Goal: Task Accomplishment & Management: Manage account settings

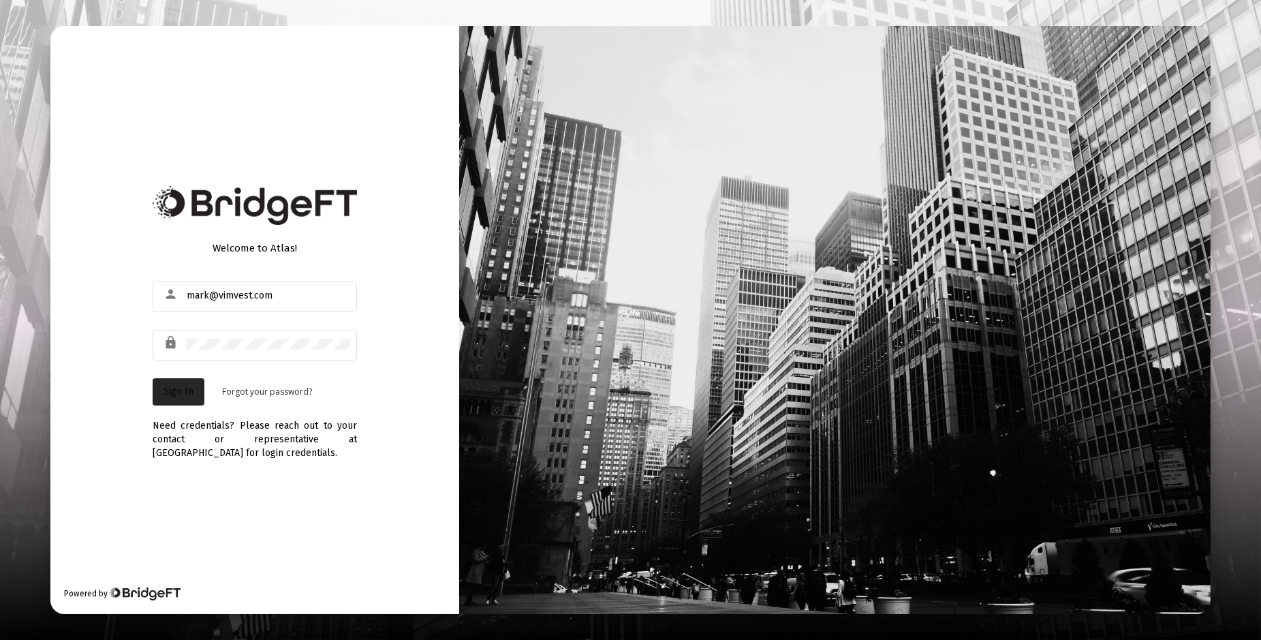
click at [172, 390] on span "Sign In" at bounding box center [178, 391] width 30 height 12
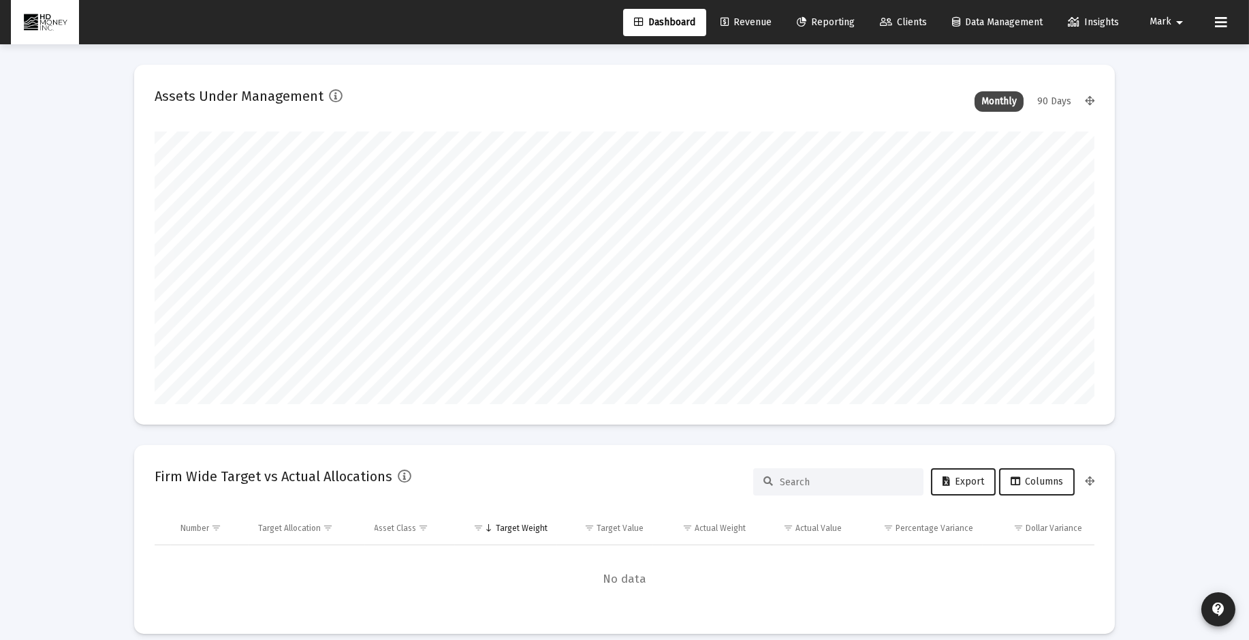
scroll to position [272, 505]
click at [741, 21] on span "Revenue" at bounding box center [746, 22] width 51 height 12
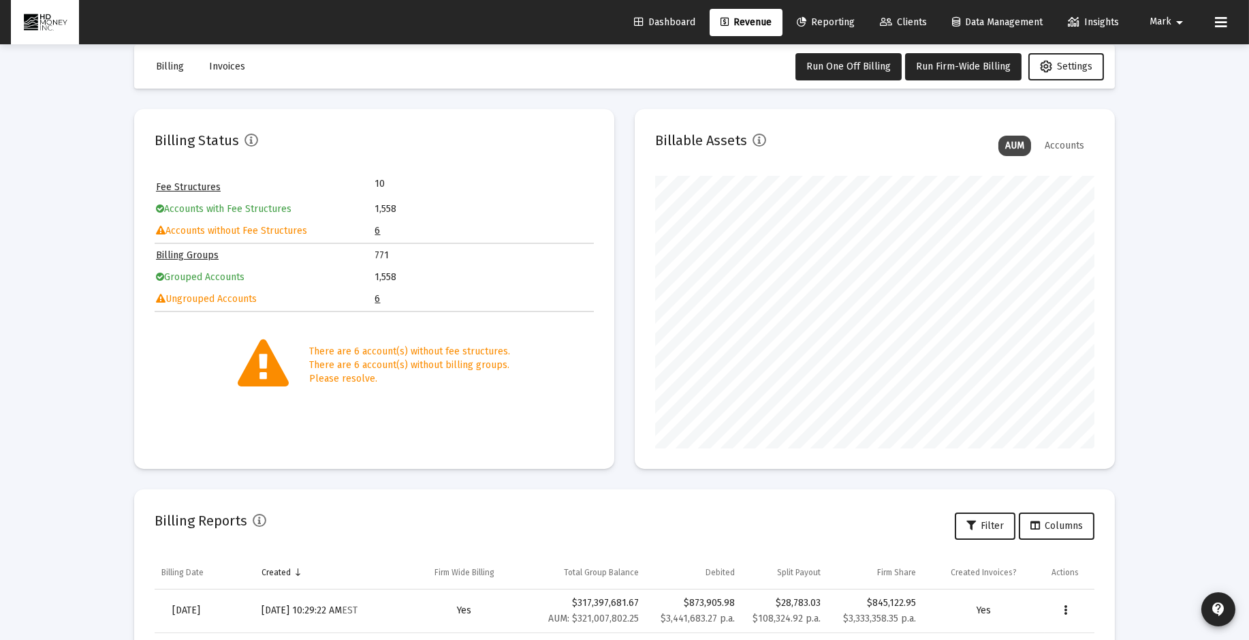
scroll to position [15, 0]
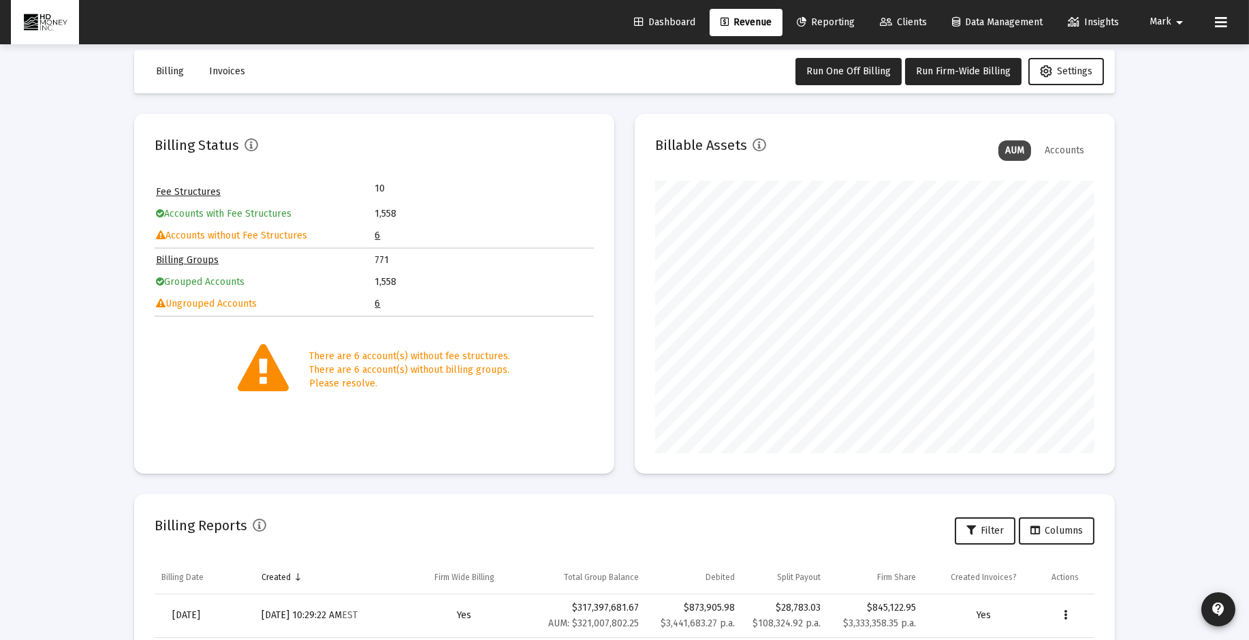
click at [379, 300] on link "6" at bounding box center [377, 304] width 5 height 12
